Goal: Navigation & Orientation: Find specific page/section

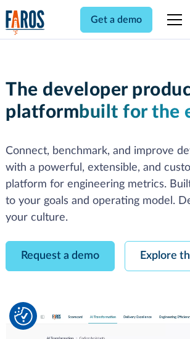
scroll to position [70, 0]
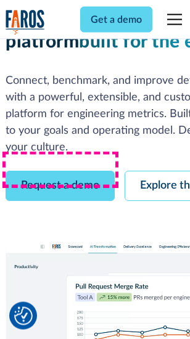
click at [60, 171] on link "Request a demo" at bounding box center [60, 186] width 109 height 30
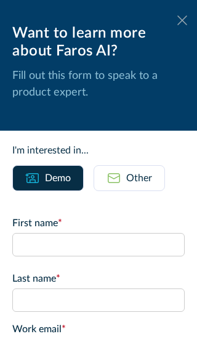
click at [177, 20] on icon at bounding box center [182, 19] width 10 height 9
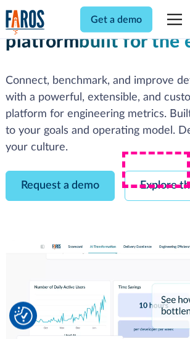
click at [161, 171] on link "Explore the platform" at bounding box center [189, 186] width 131 height 30
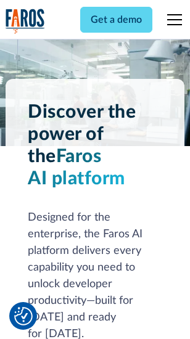
scroll to position [9381, 0]
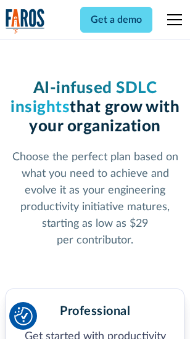
scroll to position [1952, 0]
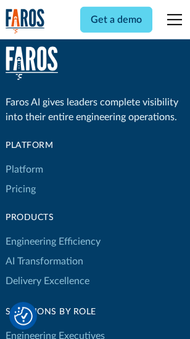
click at [24, 169] on link "Platform" at bounding box center [25, 169] width 38 height 20
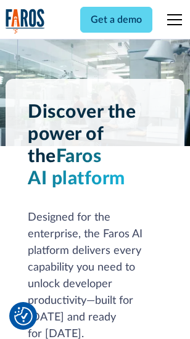
scroll to position [9776, 0]
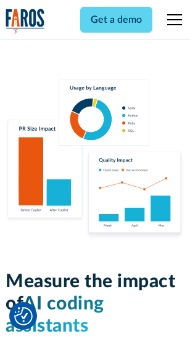
scroll to position [7688, 0]
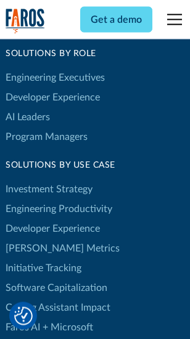
click at [37, 238] on link "[PERSON_NAME] Metrics" at bounding box center [63, 248] width 114 height 20
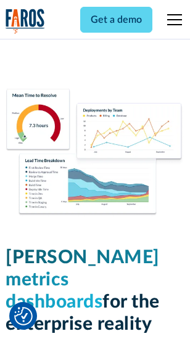
scroll to position [5452, 0]
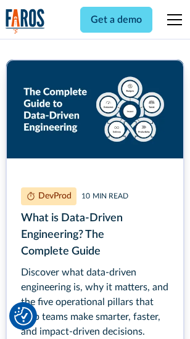
scroll to position [5594, 0]
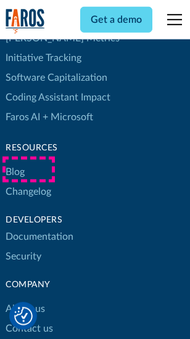
click at [28, 182] on link "Changelog" at bounding box center [29, 192] width 46 height 20
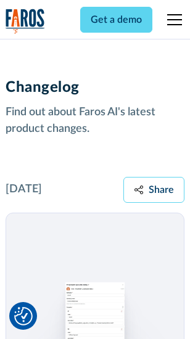
scroll to position [15101, 0]
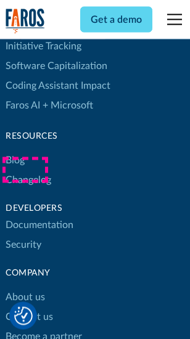
click at [25, 288] on link "About us" at bounding box center [25, 298] width 39 height 20
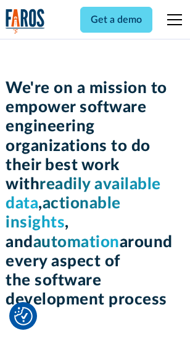
scroll to position [4259, 0]
